Goal: Navigation & Orientation: Find specific page/section

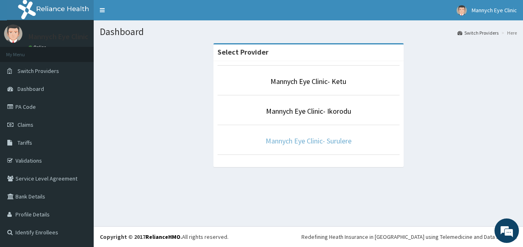
click at [330, 140] on link "Mannych Eye Clinic- Surulere" at bounding box center [309, 140] width 86 height 9
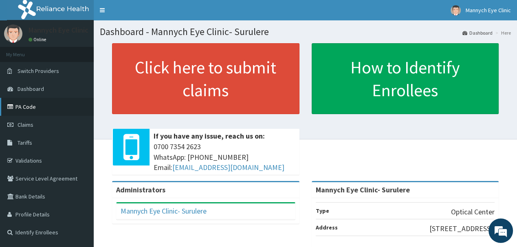
click at [29, 108] on link "PA Code" at bounding box center [47, 107] width 94 height 18
